Goal: Navigation & Orientation: Find specific page/section

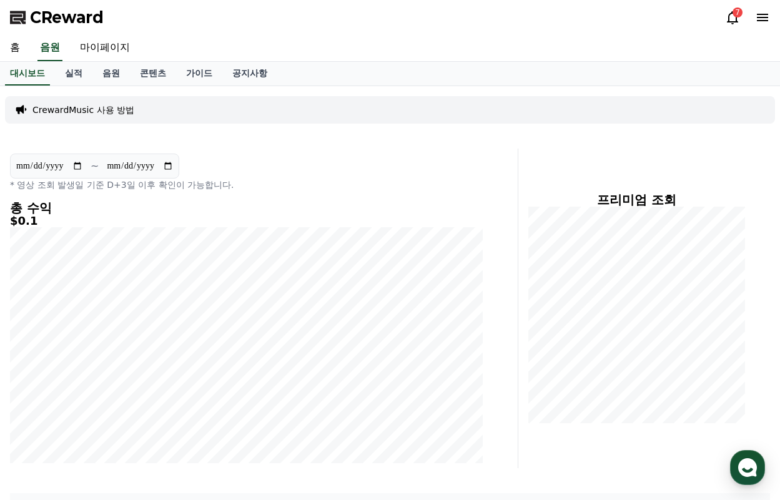
click at [61, 10] on span "CReward" at bounding box center [67, 17] width 74 height 20
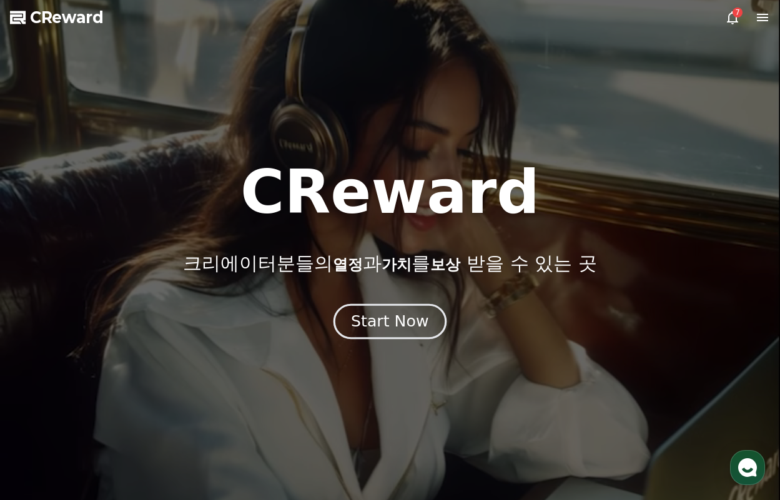
click at [403, 317] on div "Start Now" at bounding box center [389, 321] width 77 height 21
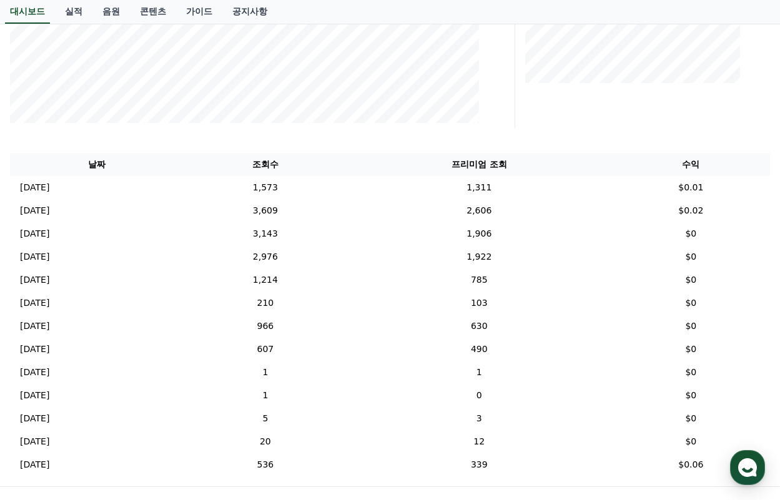
scroll to position [340, 0]
click at [489, 188] on td "1,311" at bounding box center [480, 186] width 266 height 23
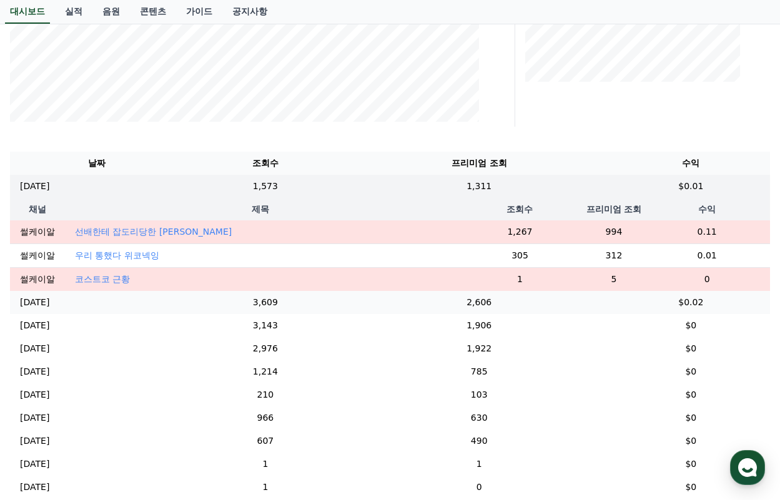
click at [504, 302] on td "2,606" at bounding box center [480, 302] width 266 height 23
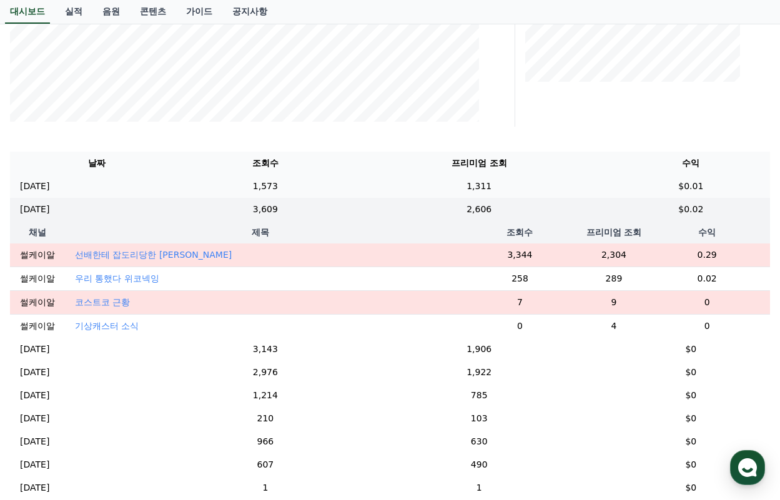
click at [522, 196] on td "1,311" at bounding box center [480, 186] width 266 height 23
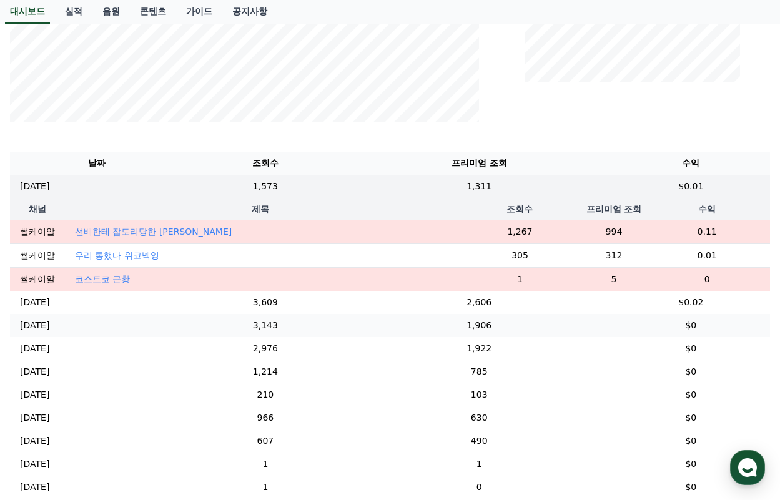
click at [509, 317] on td "1,906" at bounding box center [480, 325] width 266 height 23
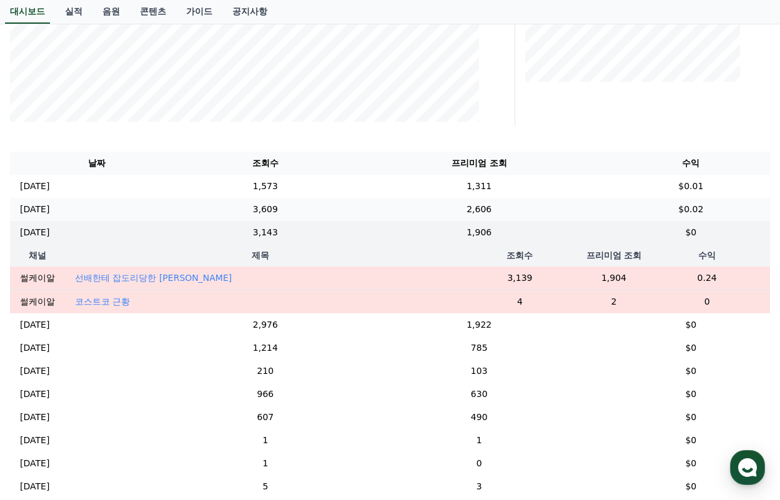
click at [551, 214] on td "2,606" at bounding box center [480, 209] width 266 height 23
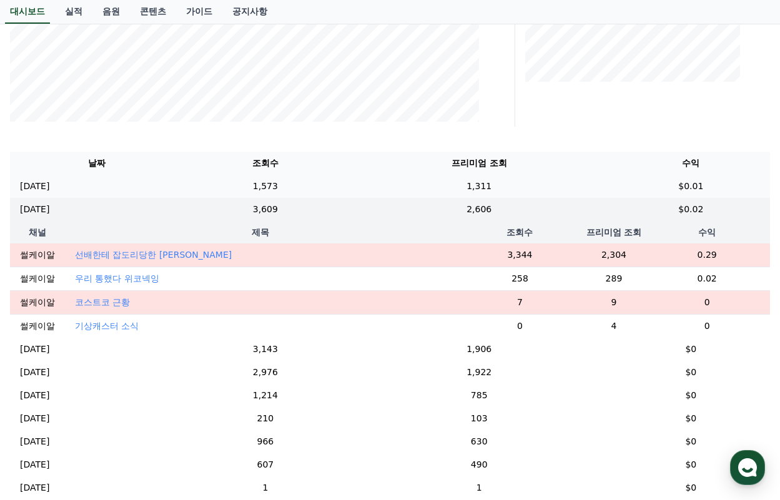
click at [554, 188] on td "1,311" at bounding box center [480, 186] width 266 height 23
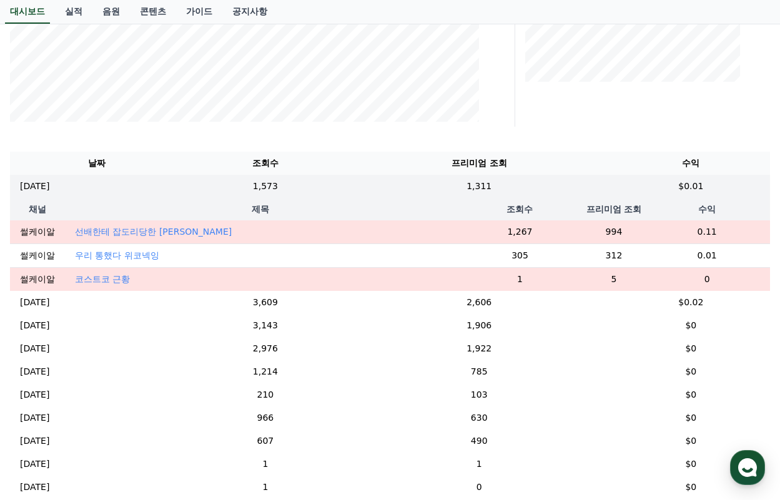
click at [104, 280] on p "코스트코 근황" at bounding box center [102, 279] width 55 height 12
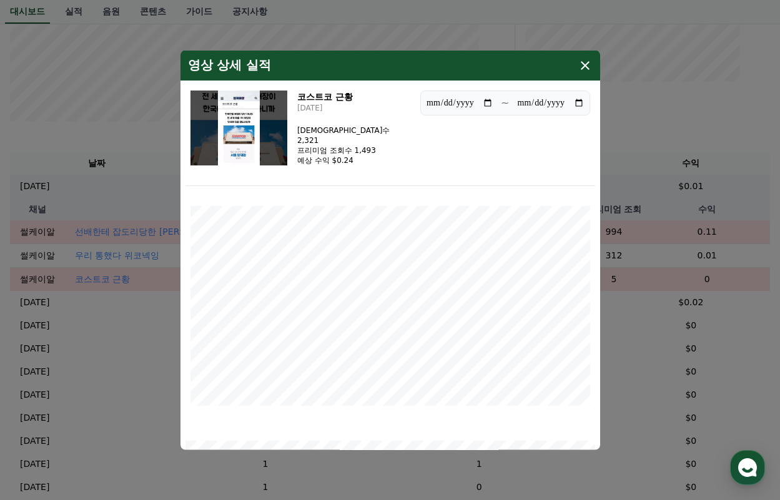
click at [251, 140] on img "modal" at bounding box center [239, 127] width 97 height 75
